Goal: Entertainment & Leisure: Consume media (video, audio)

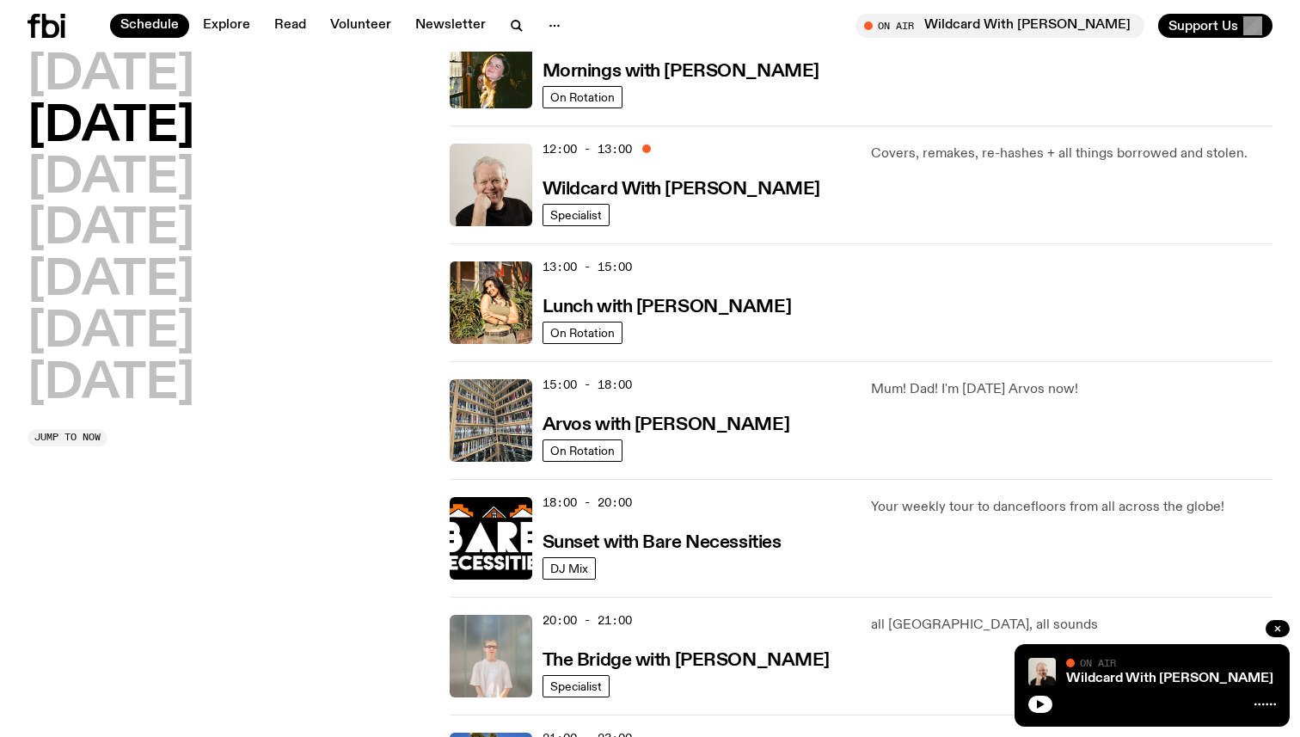
scroll to position [320, 0]
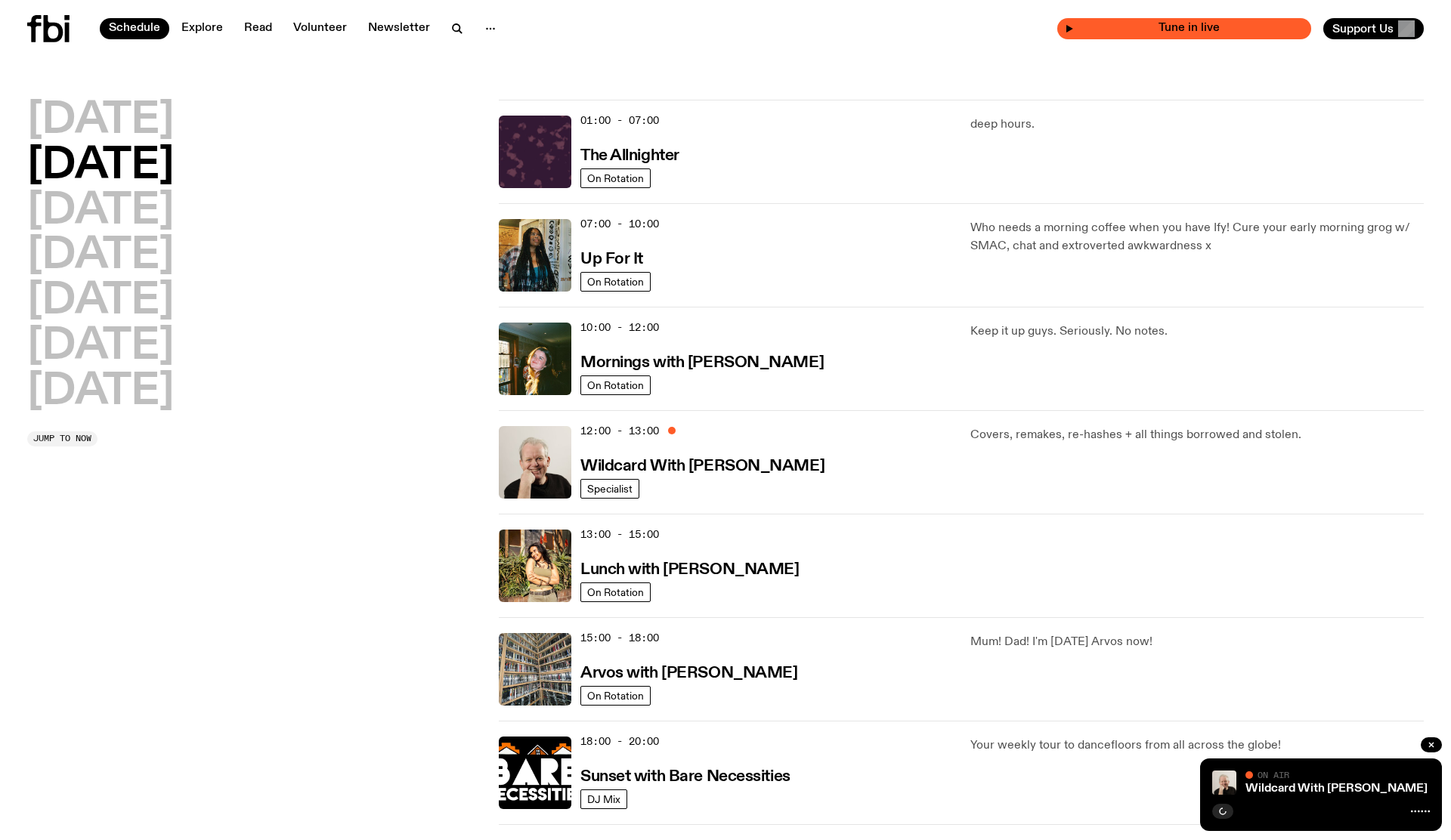
click at [1229, 25] on span "Tune in live" at bounding box center [1188, 28] width 229 height 11
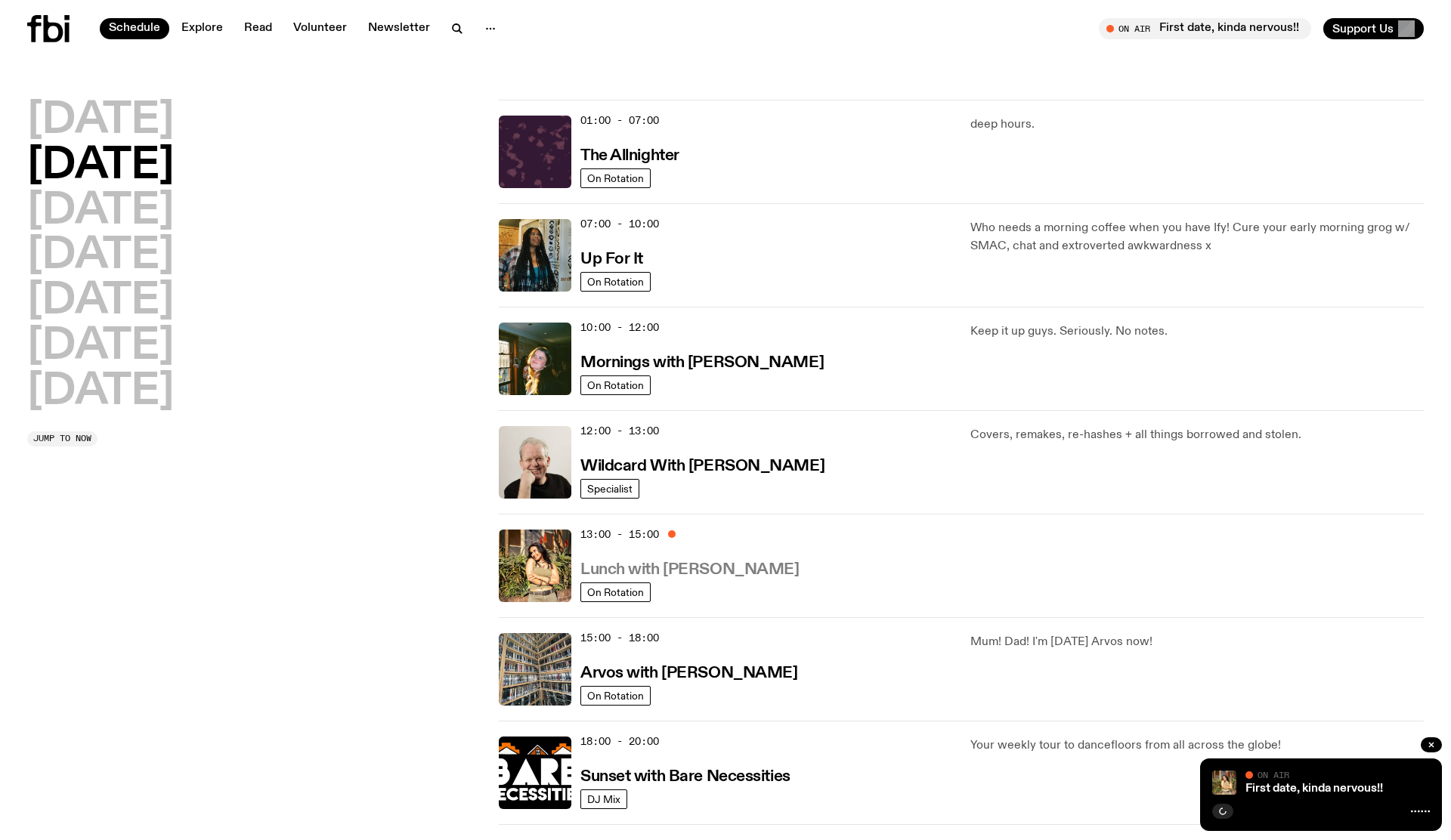
click at [710, 573] on h3 "Lunch with [PERSON_NAME]" at bounding box center [690, 570] width 219 height 16
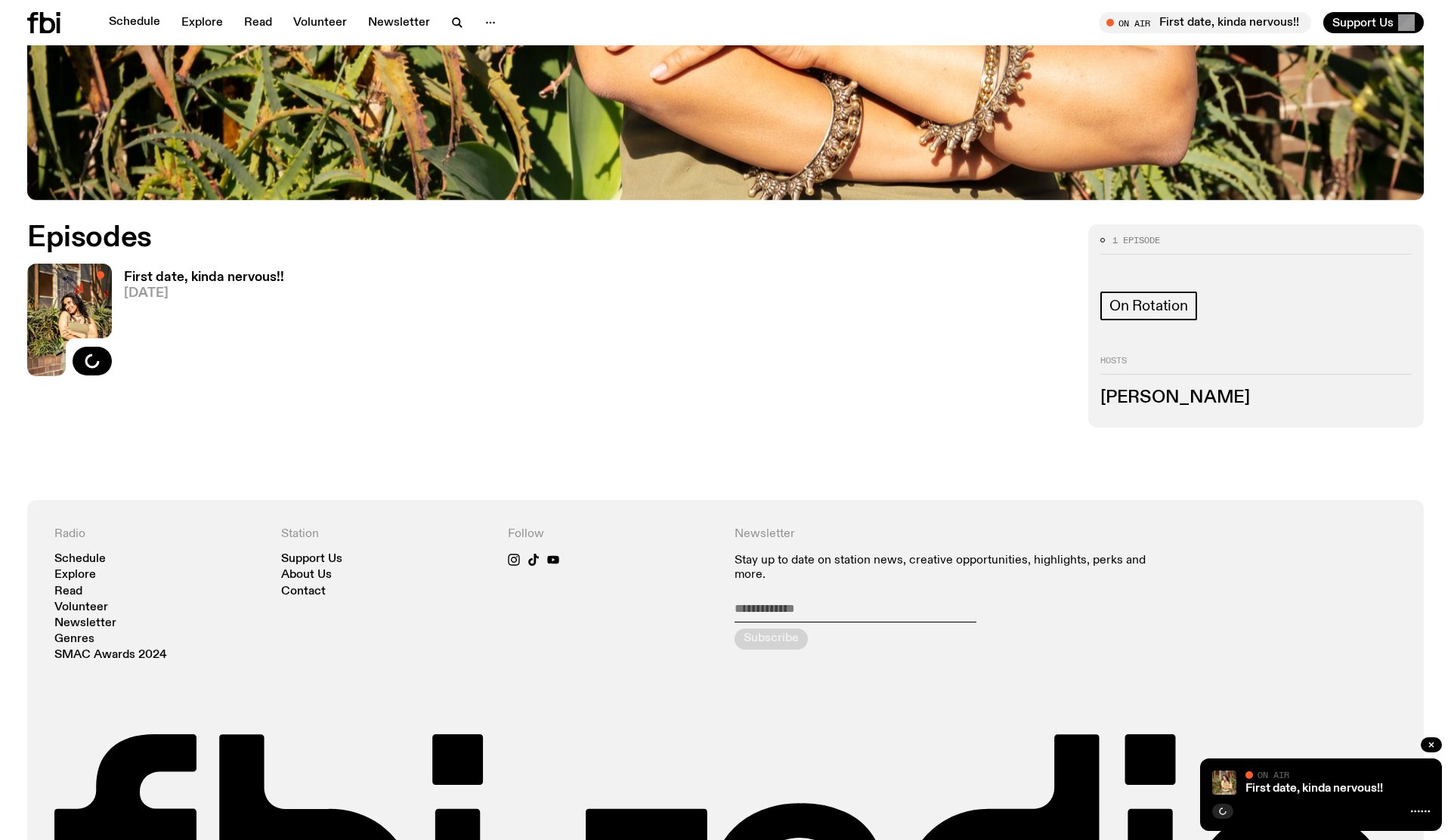
scroll to position [856, 0]
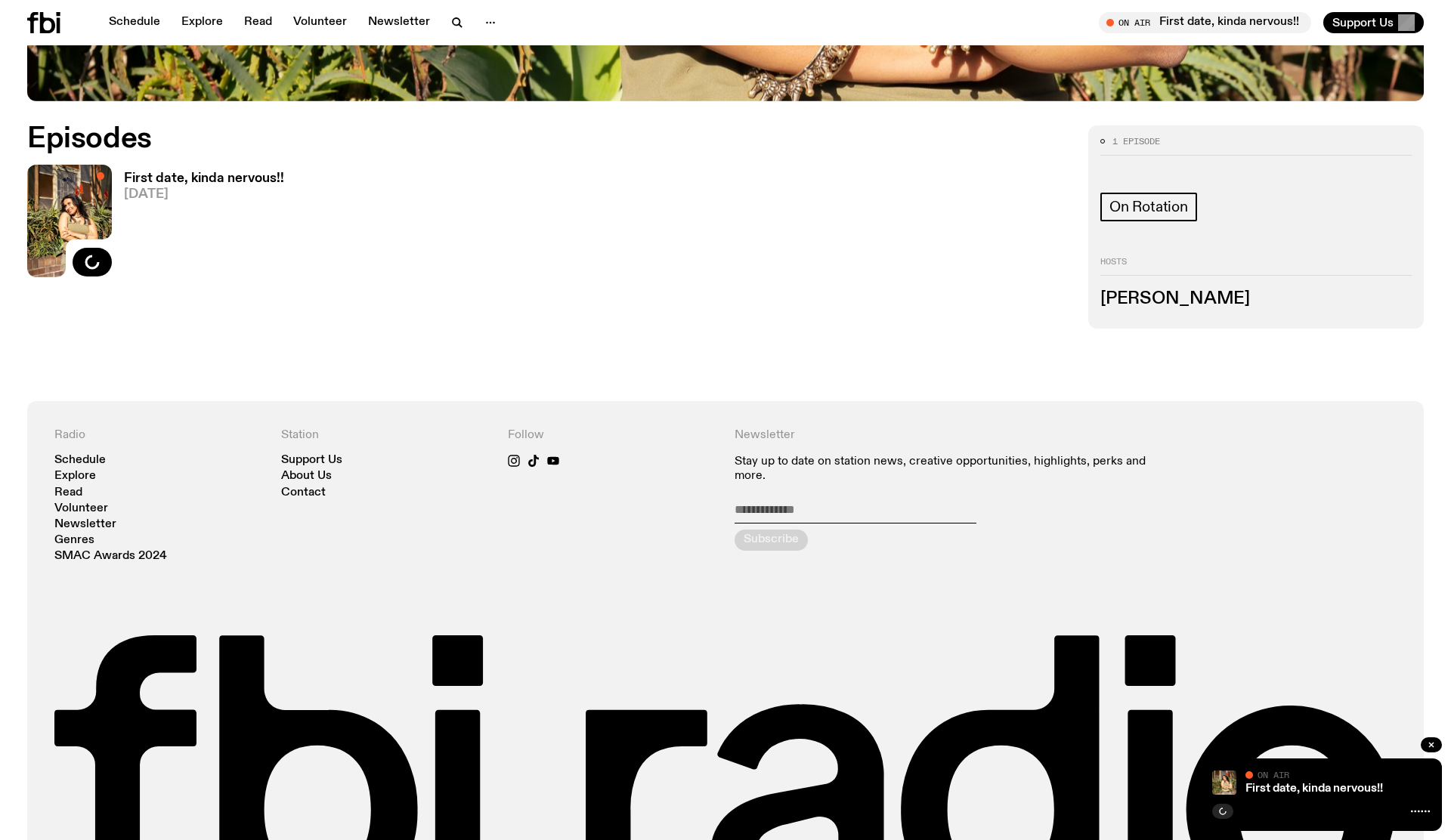
click at [592, 272] on div "Episodes First date, kinda nervous!! 07.10.25 Load more" at bounding box center [548, 227] width 1043 height 203
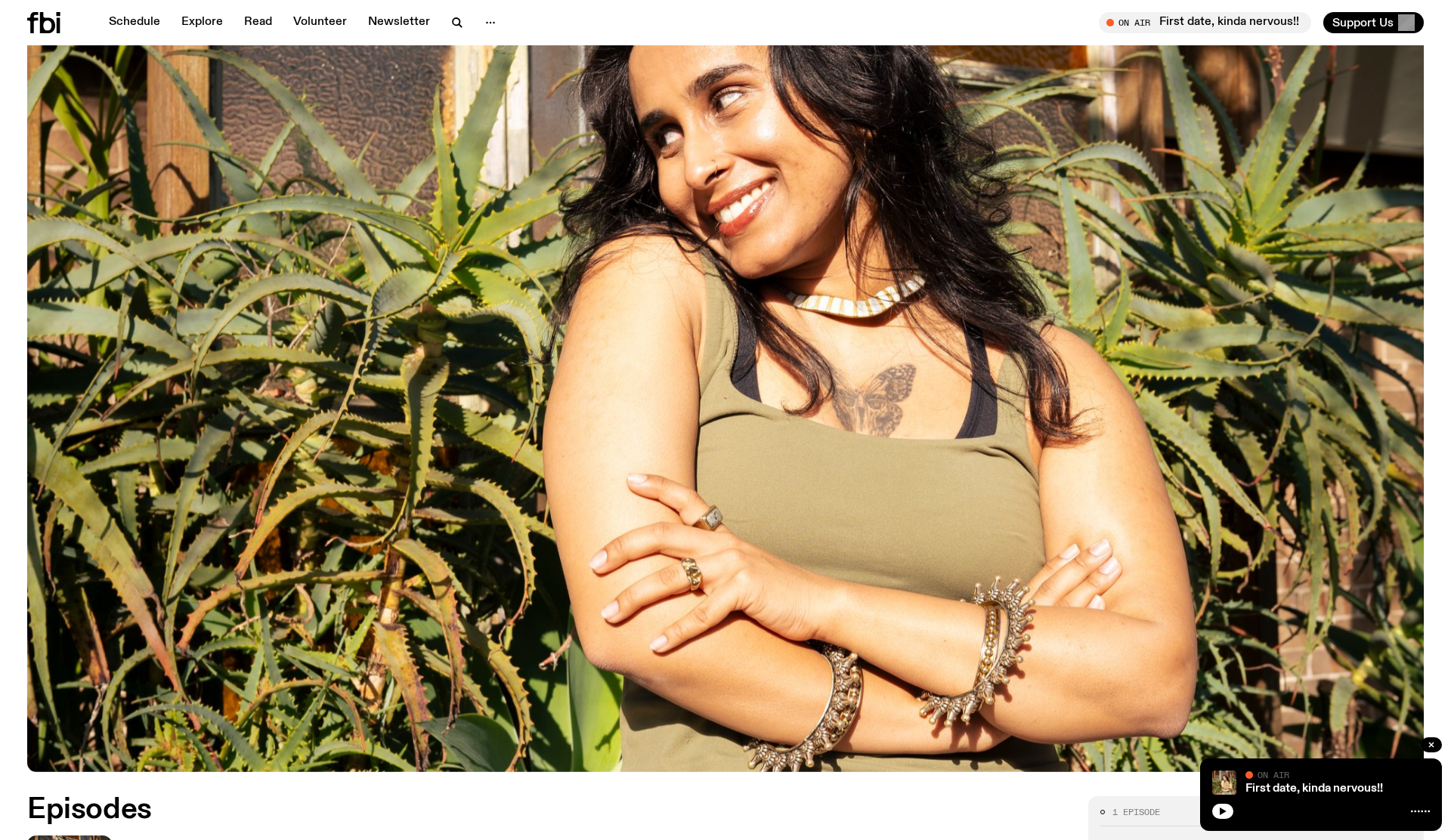
scroll to position [0, 0]
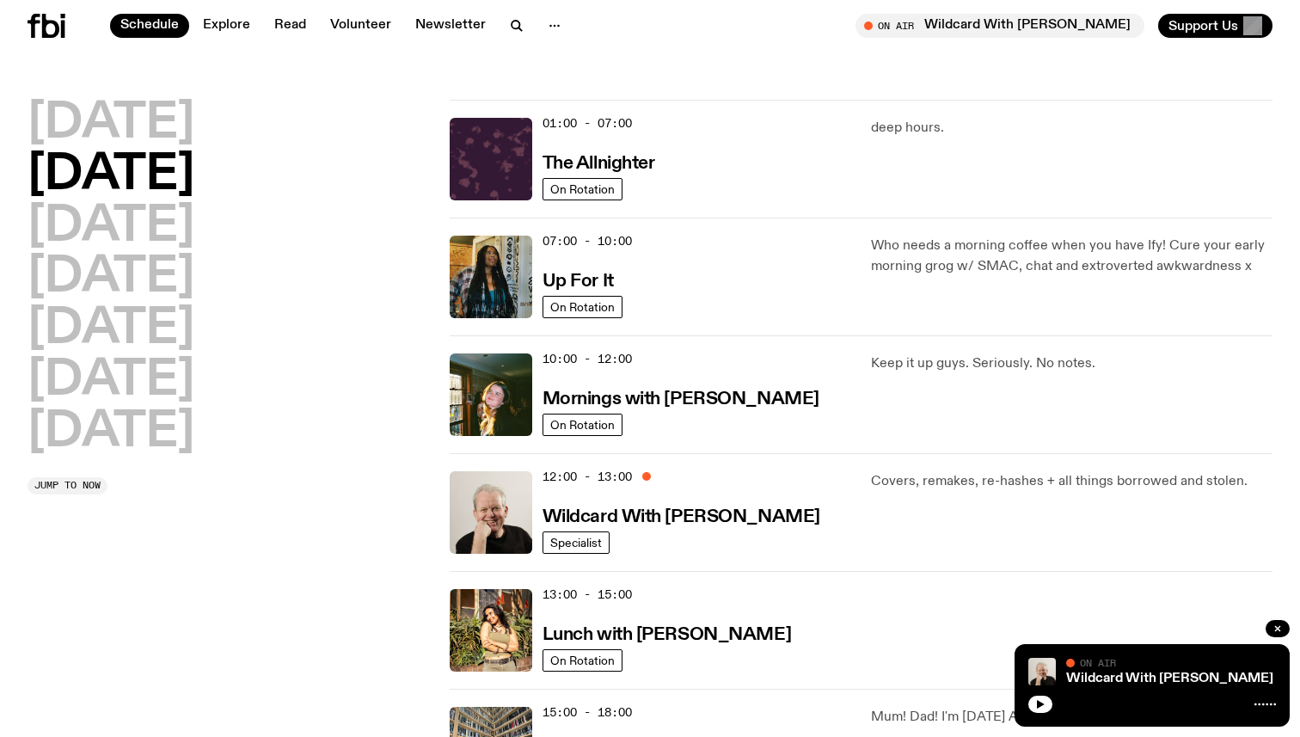
scroll to position [320, 0]
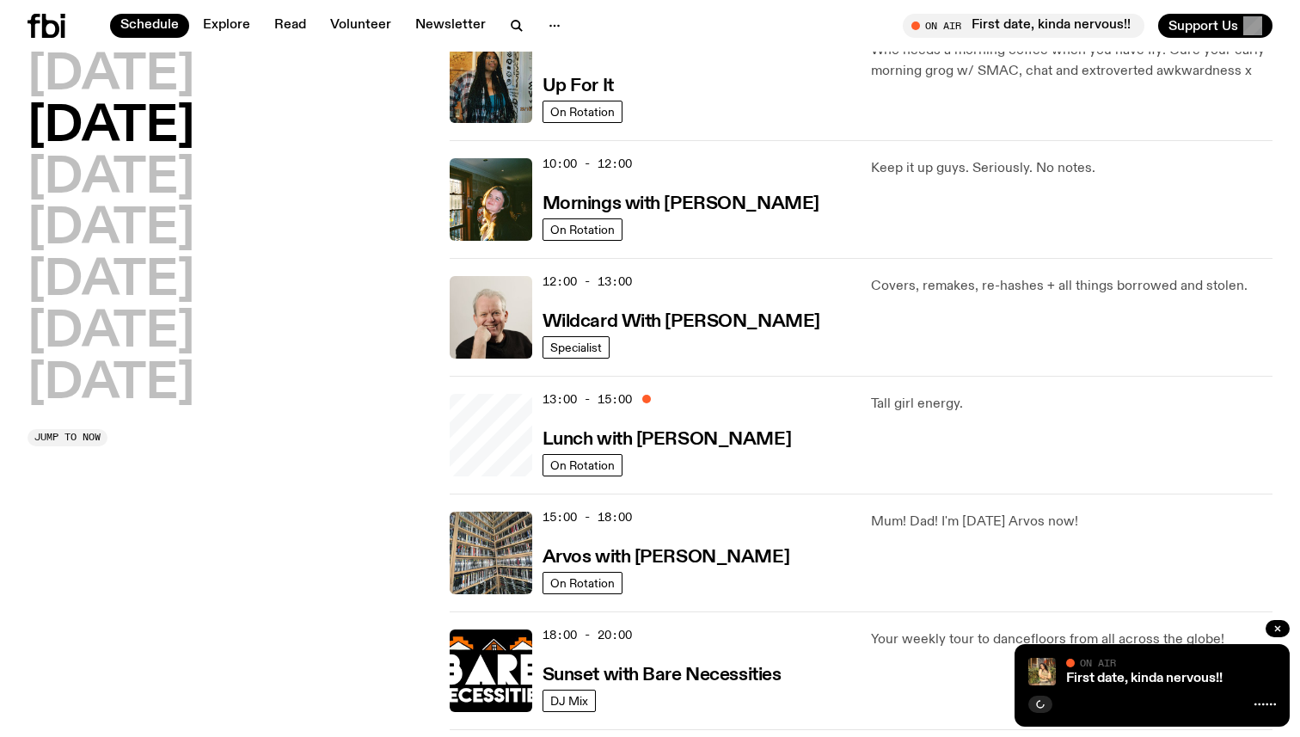
scroll to position [222, 0]
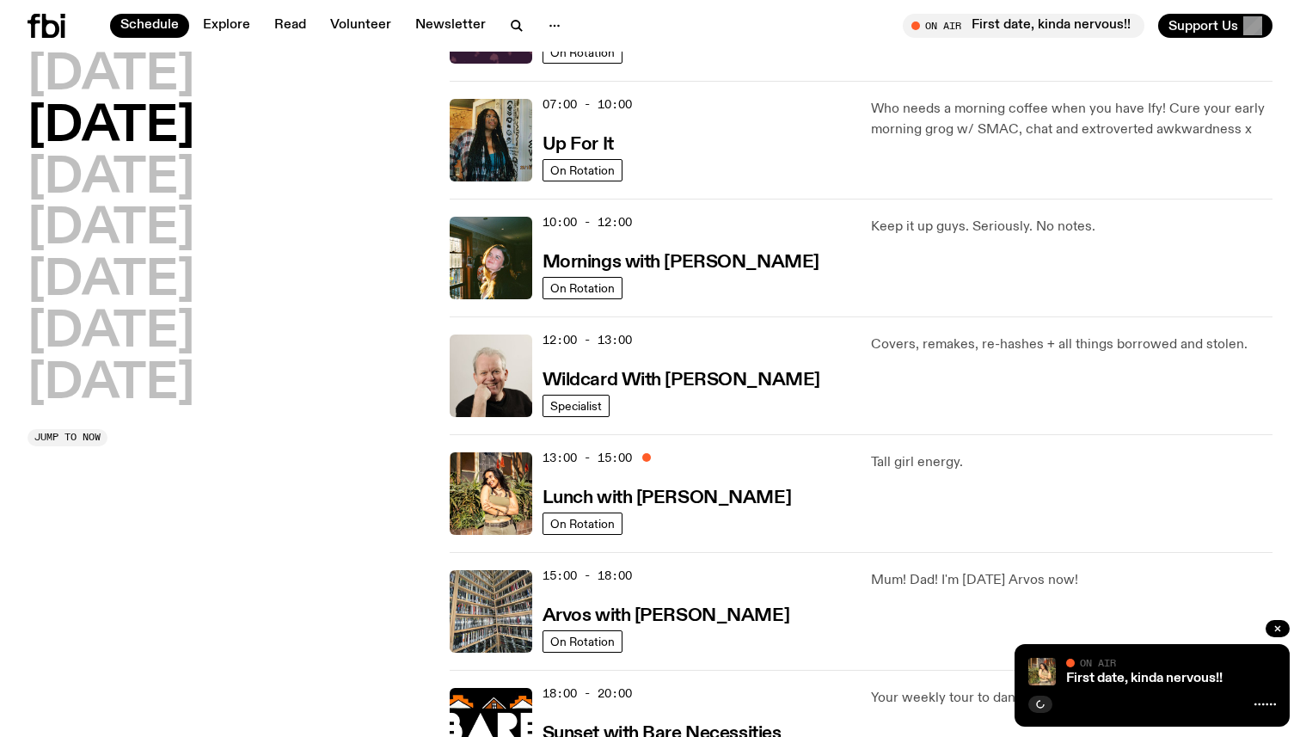
scroll to position [137, 0]
click at [671, 494] on h3 "Lunch with [PERSON_NAME]" at bounding box center [667, 498] width 249 height 18
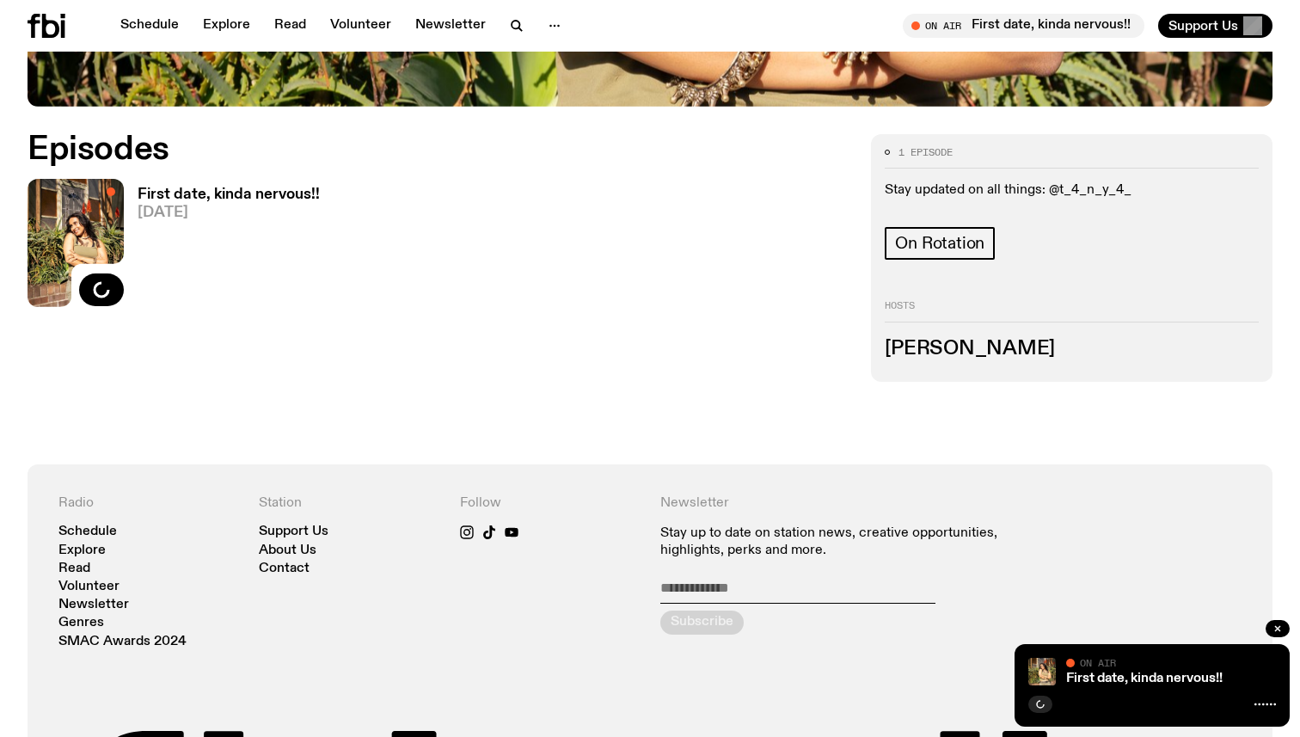
scroll to position [785, 0]
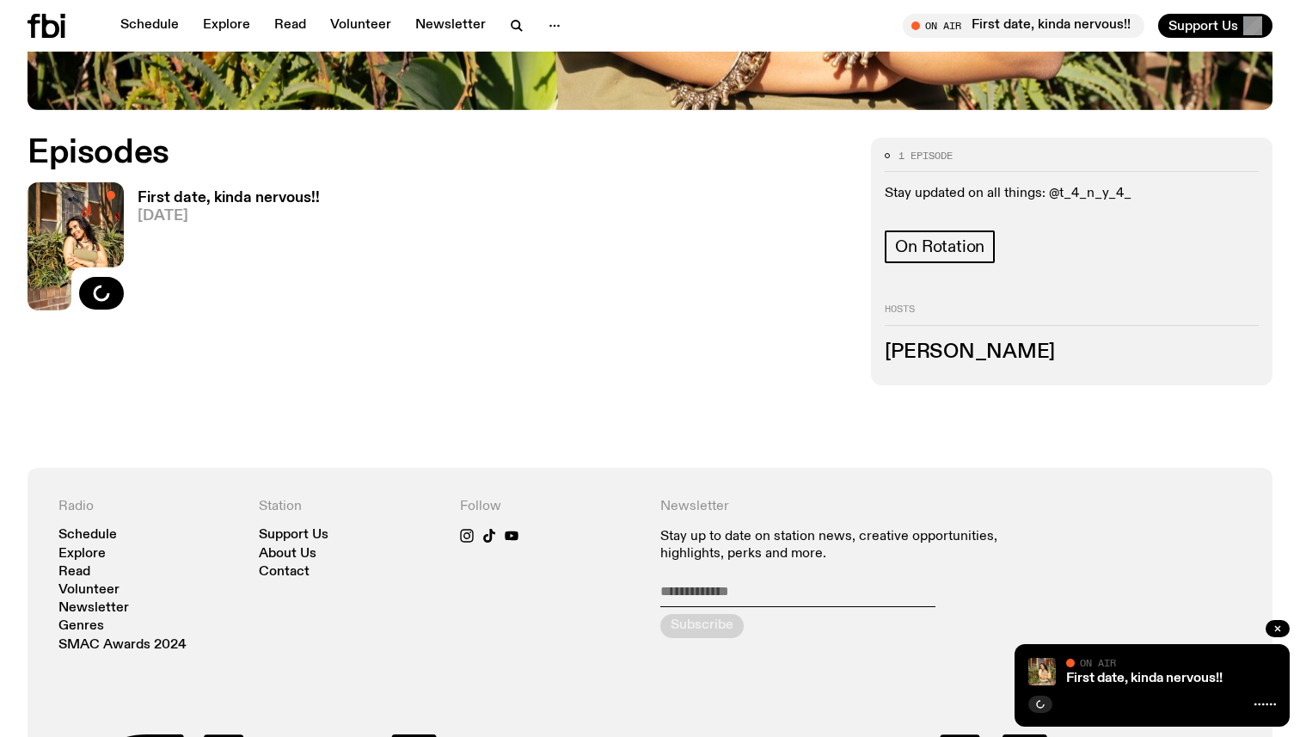
click at [550, 361] on div "Episodes First date, kinda nervous!! 07.10.25 Load more" at bounding box center [439, 262] width 823 height 249
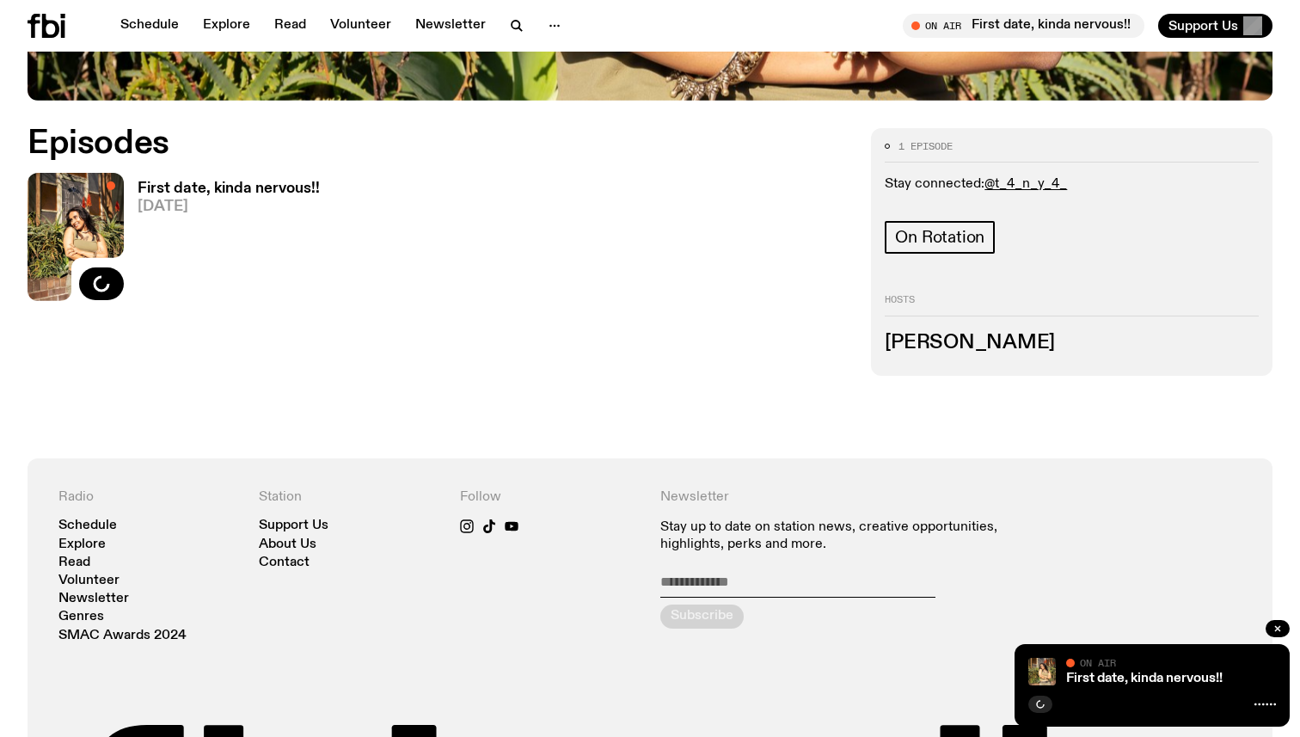
scroll to position [791, 0]
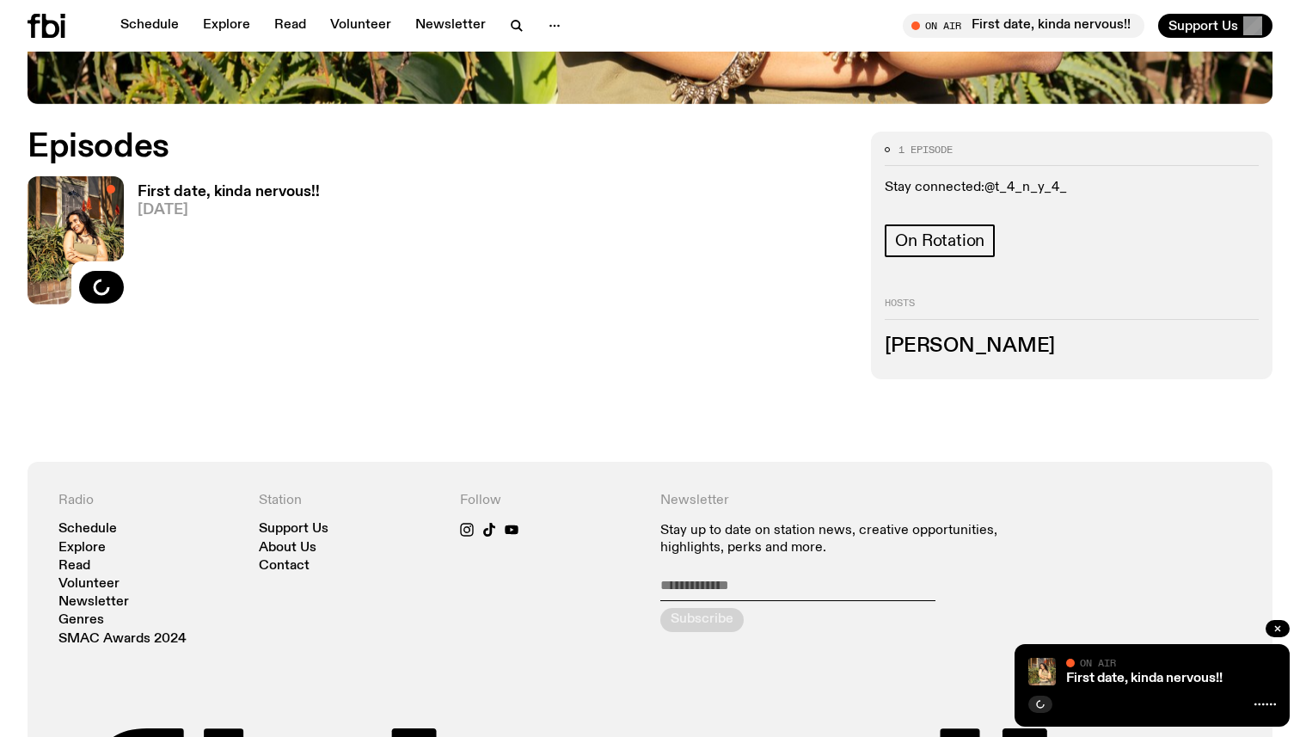
click at [1014, 190] on link "@t_4_n_y_4_" at bounding box center [1026, 188] width 83 height 14
click at [133, 277] on link "First date, kinda nervous!! 07.10.25" at bounding box center [222, 245] width 196 height 120
click at [102, 289] on icon "button" at bounding box center [102, 287] width 15 height 17
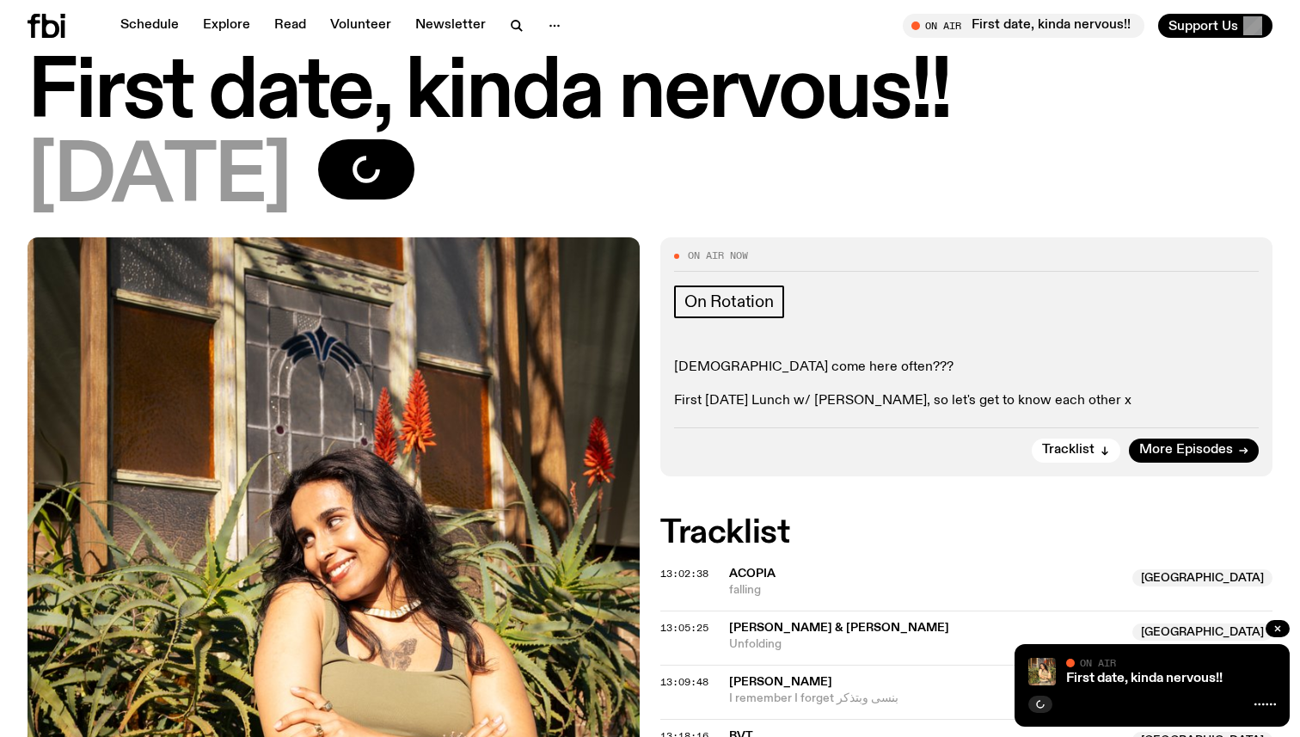
scroll to position [40, 0]
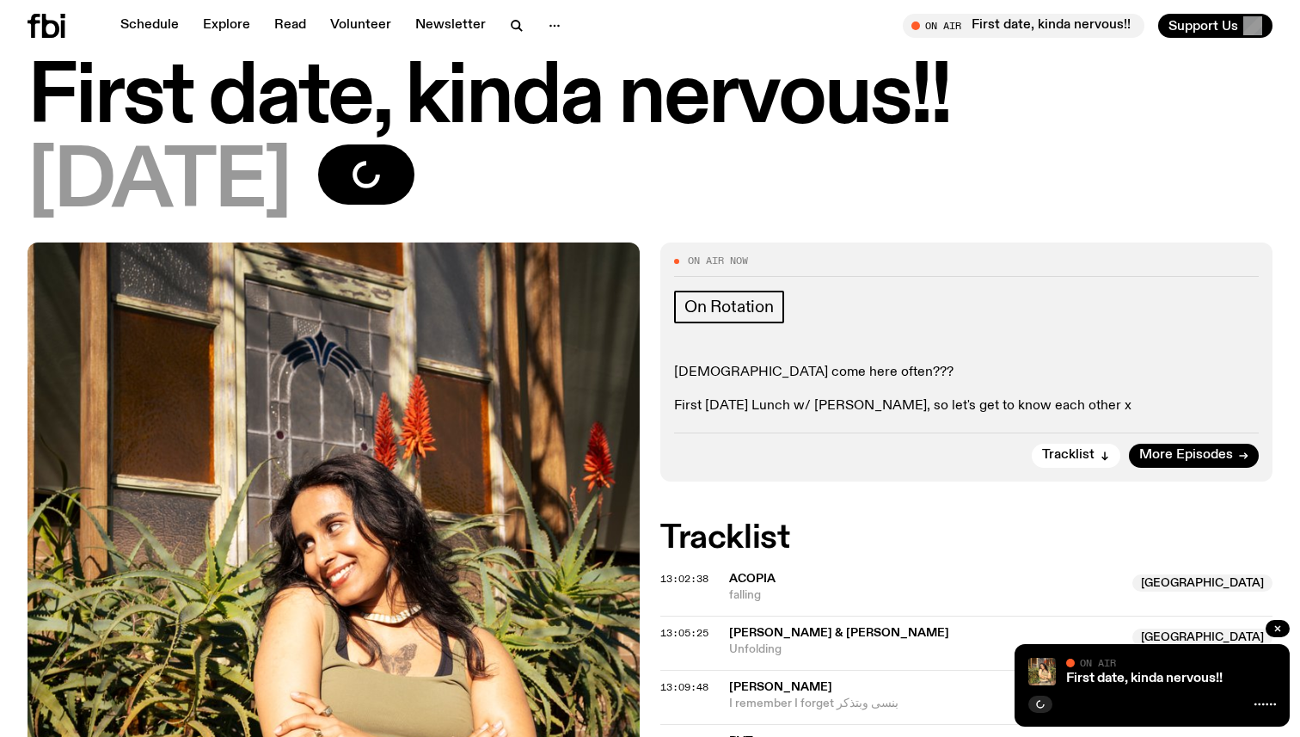
click at [487, 183] on div "[DATE]" at bounding box center [650, 182] width 1245 height 77
click at [381, 170] on icon "button" at bounding box center [368, 175] width 25 height 28
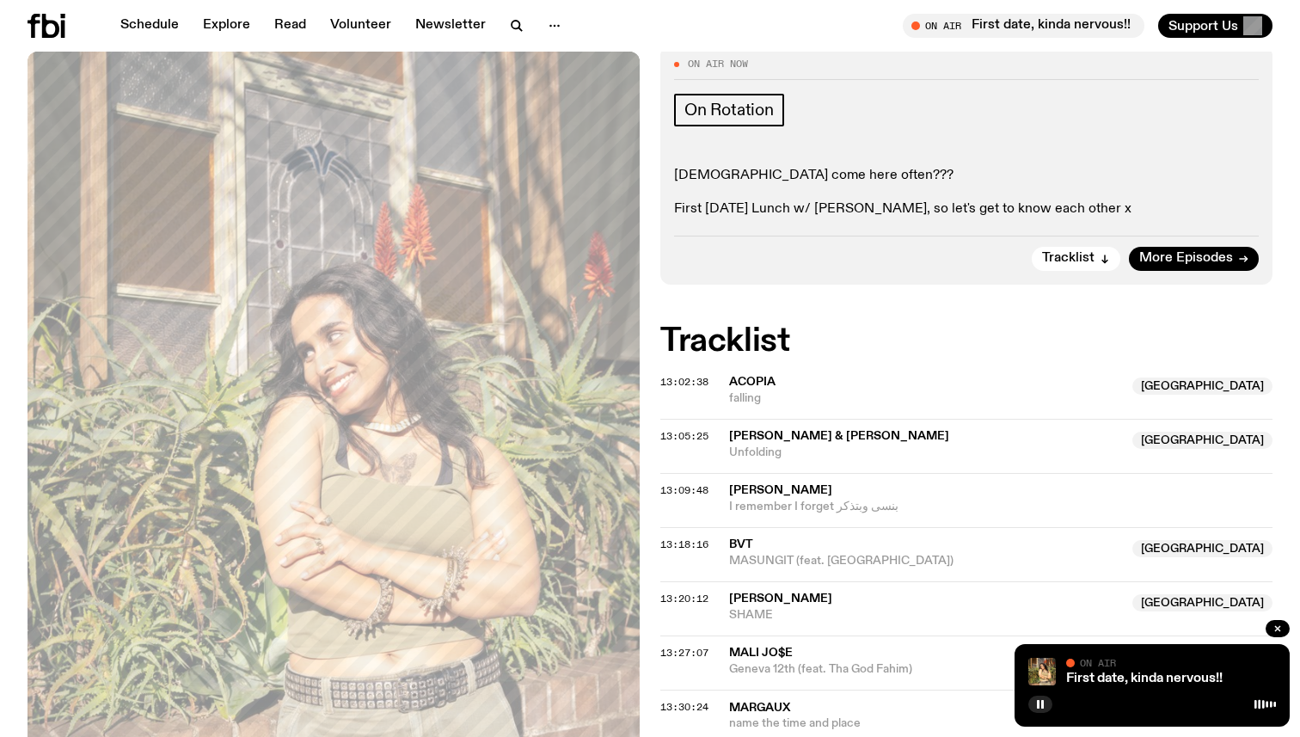
scroll to position [0, 0]
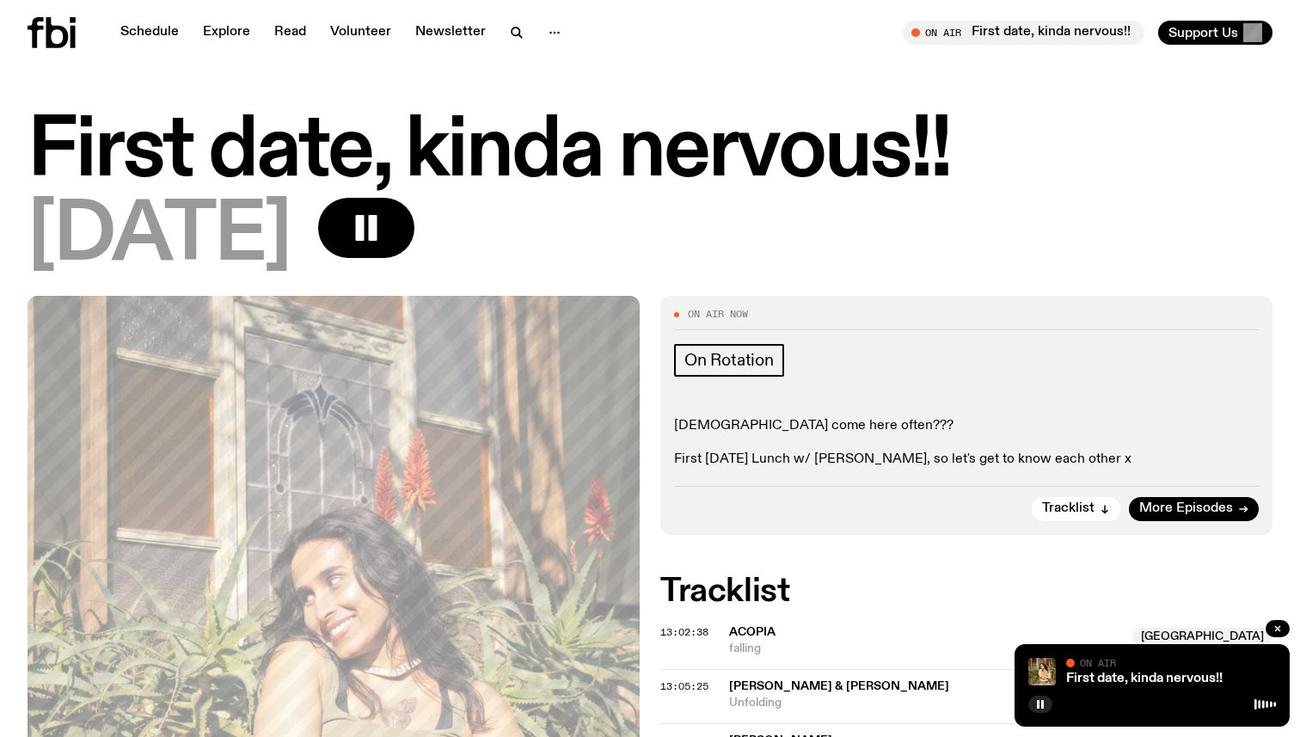
click at [62, 46] on icon at bounding box center [57, 32] width 22 height 31
